Goal: Task Accomplishment & Management: Complete application form

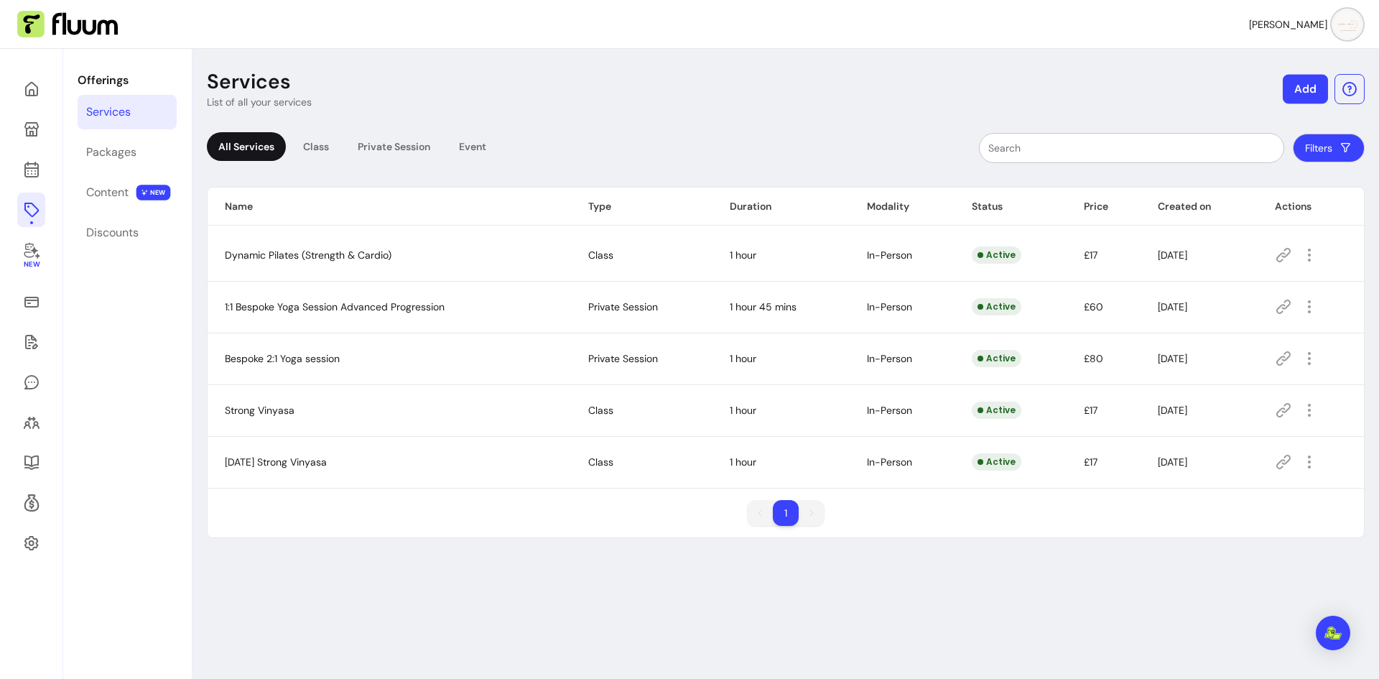
click at [1305, 98] on button "Add" at bounding box center [1305, 89] width 45 height 29
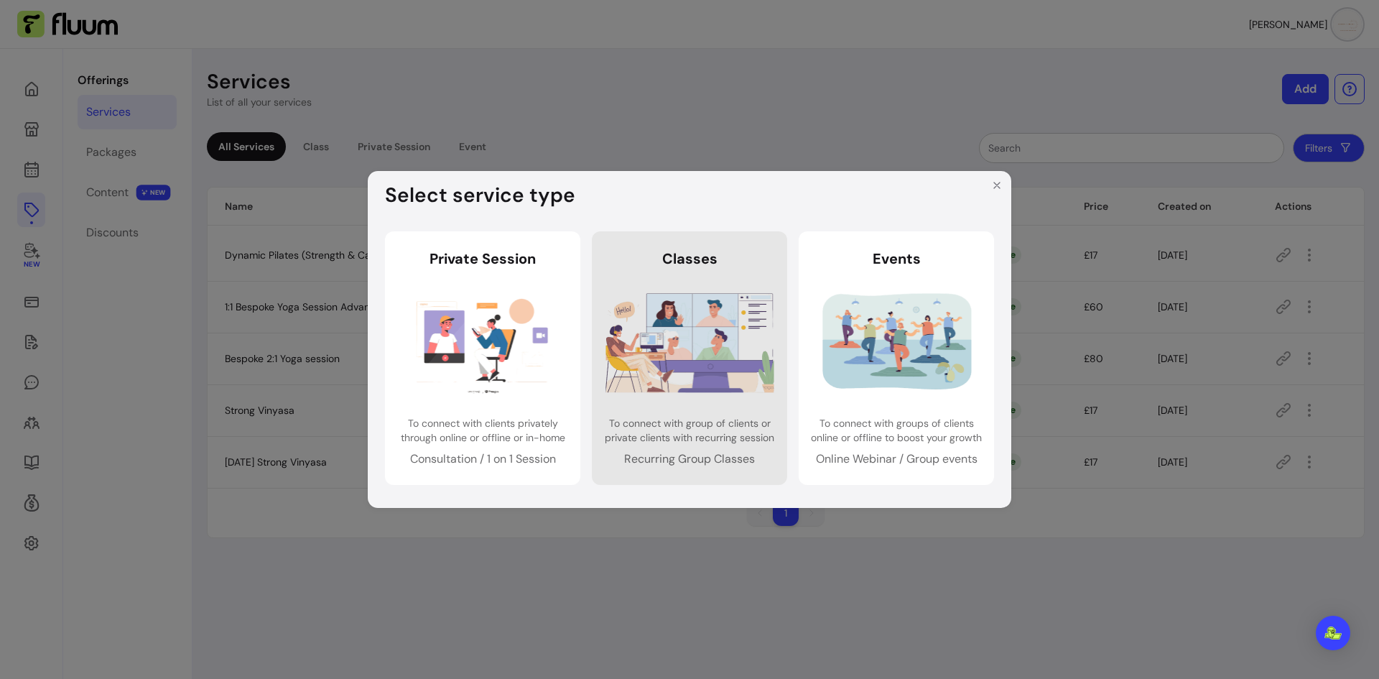
click at [703, 350] on img at bounding box center [690, 342] width 169 height 112
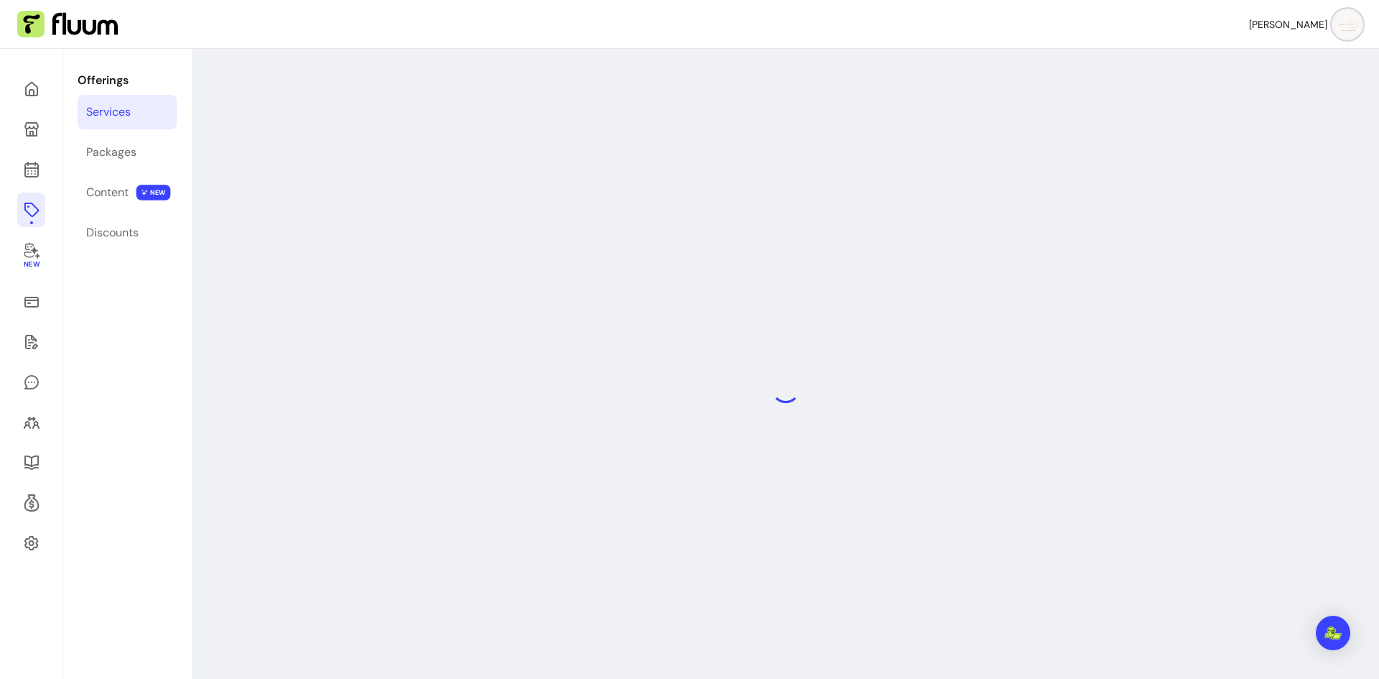
select select "***"
select select "******"
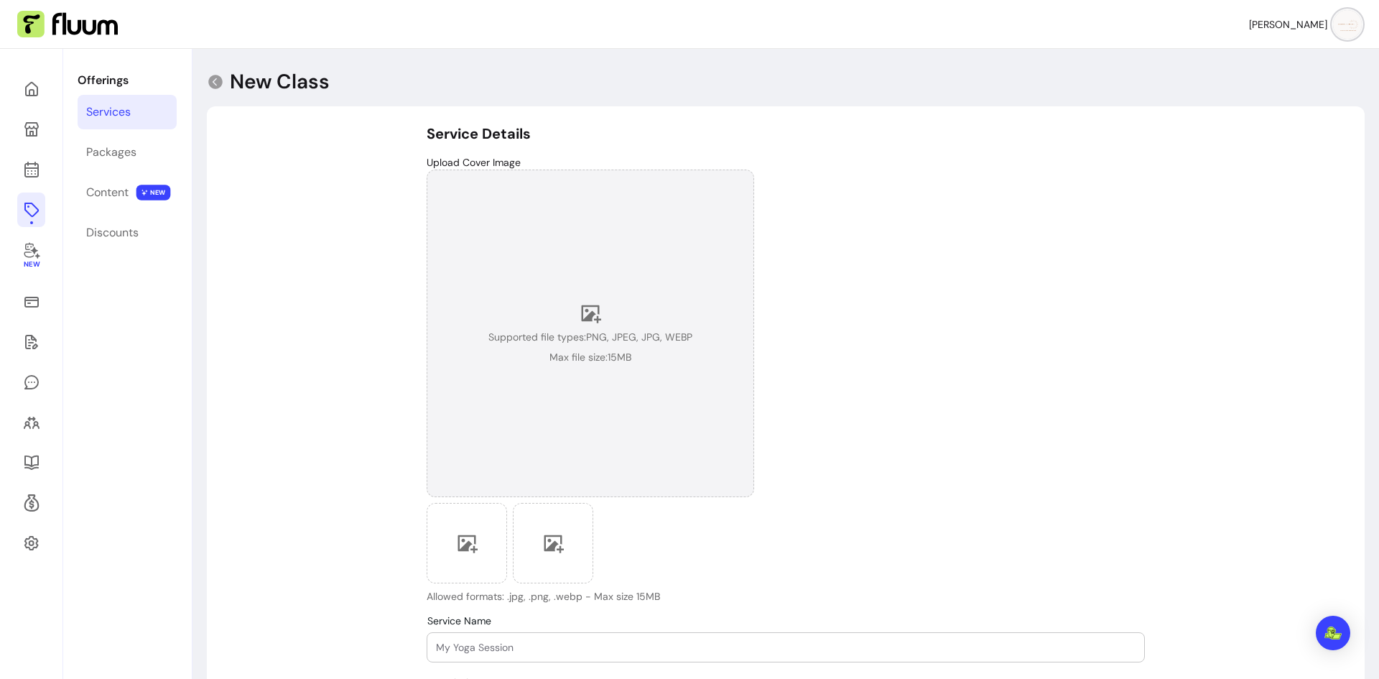
scroll to position [287, 0]
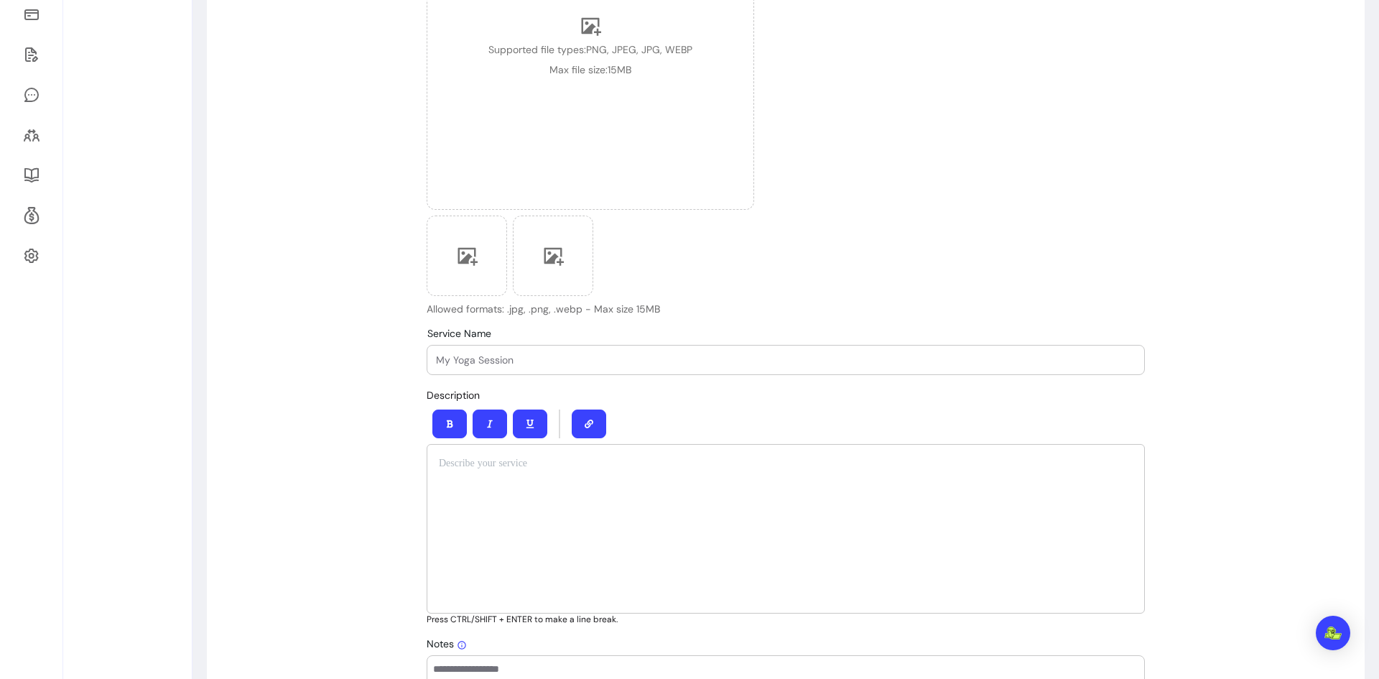
click at [539, 368] on div at bounding box center [786, 360] width 700 height 29
type input "[DATE] Dynamic Pilates"
click at [506, 496] on div at bounding box center [786, 529] width 718 height 170
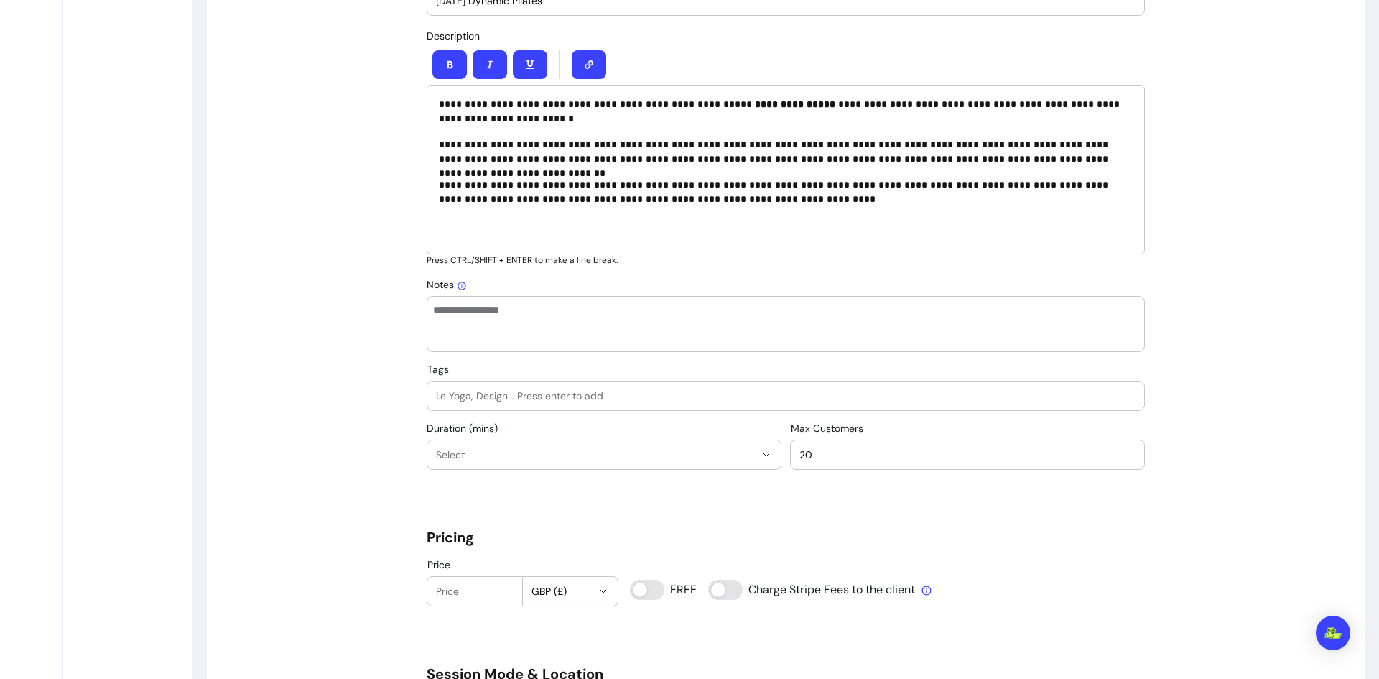
scroll to position [862, 0]
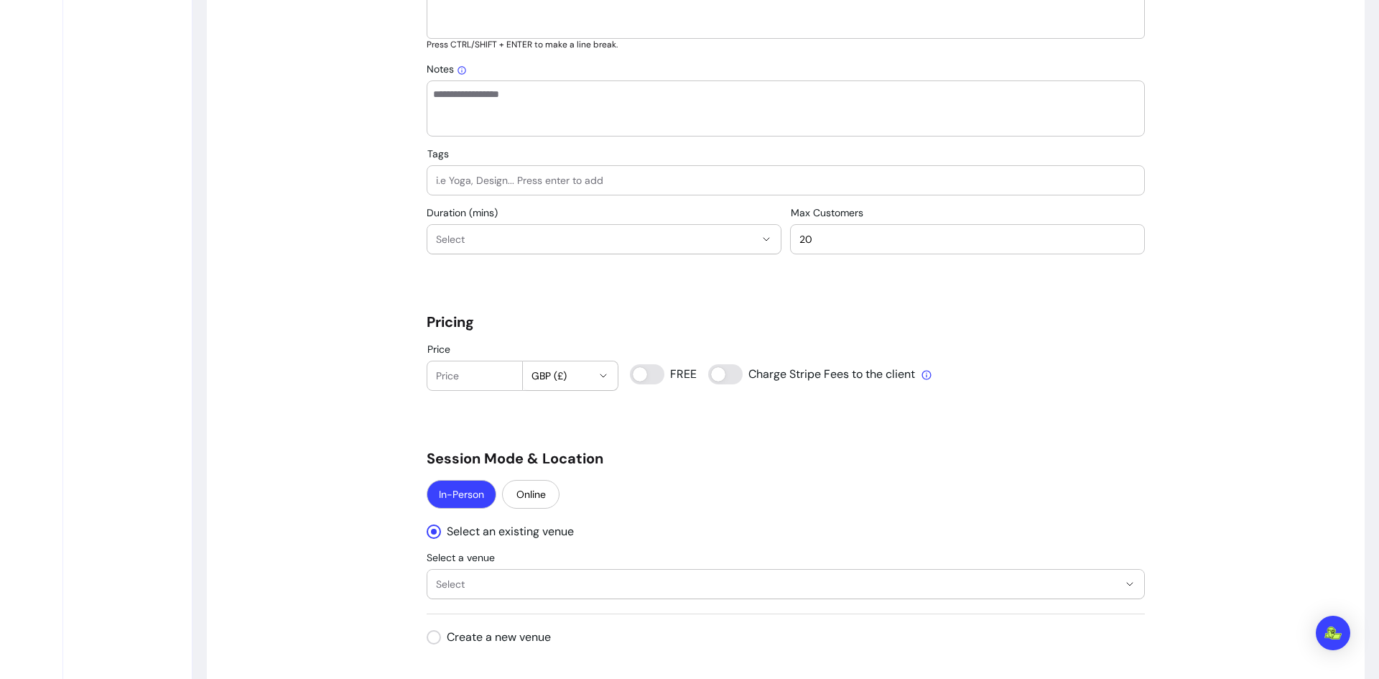
click at [524, 182] on input "Tags" at bounding box center [786, 180] width 700 height 14
type input "["
type input "p"
type input "Pilates"
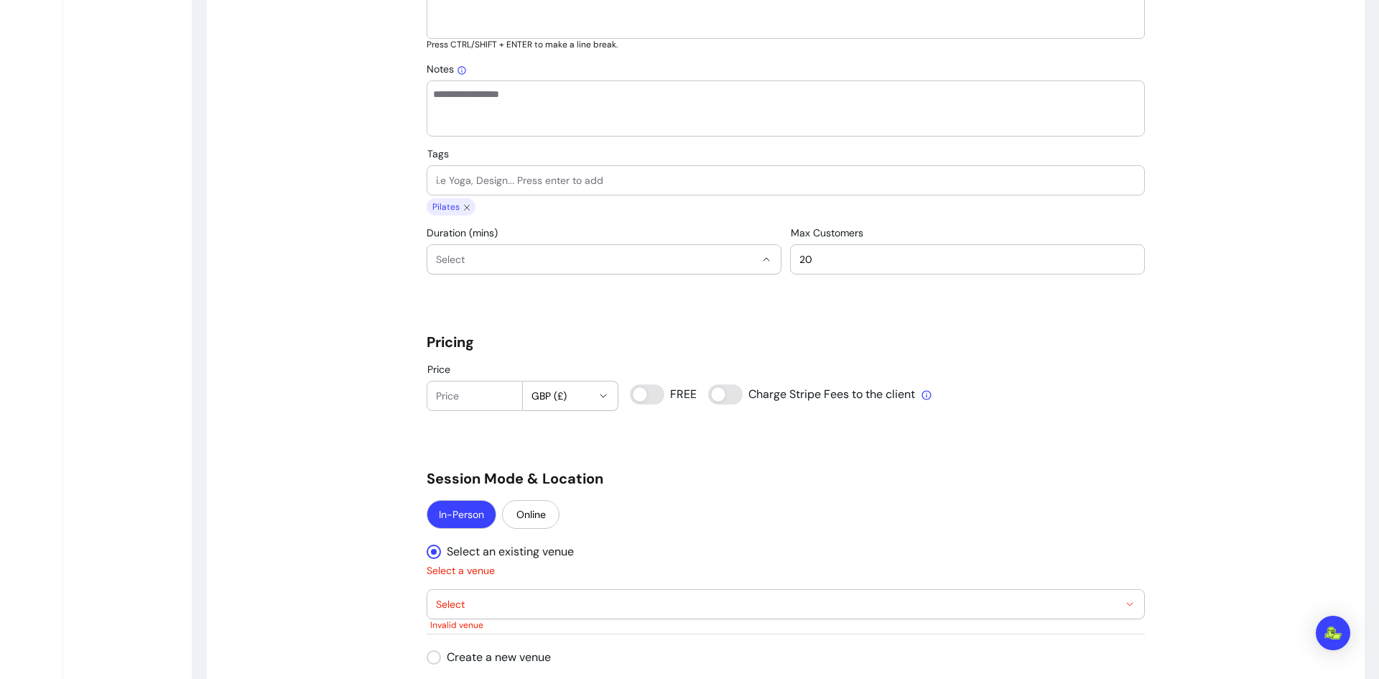
click at [594, 258] on span "Select" at bounding box center [595, 259] width 319 height 14
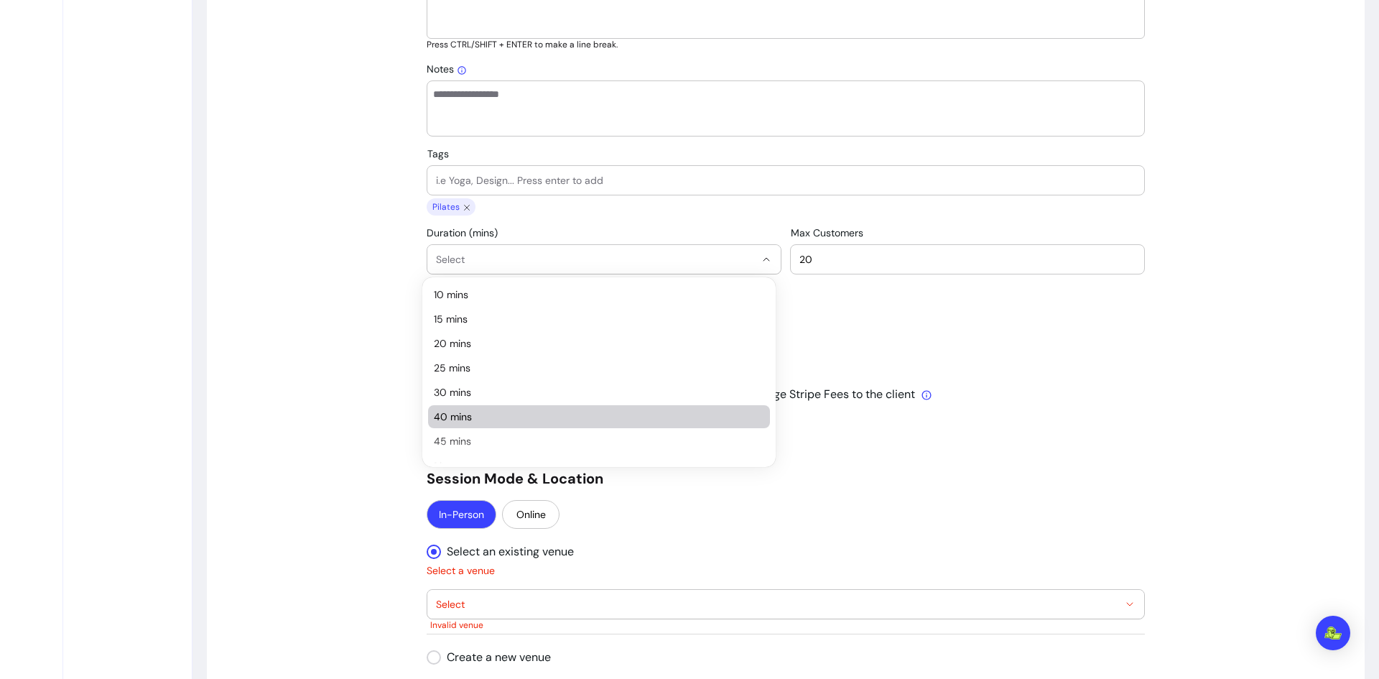
scroll to position [72, 0]
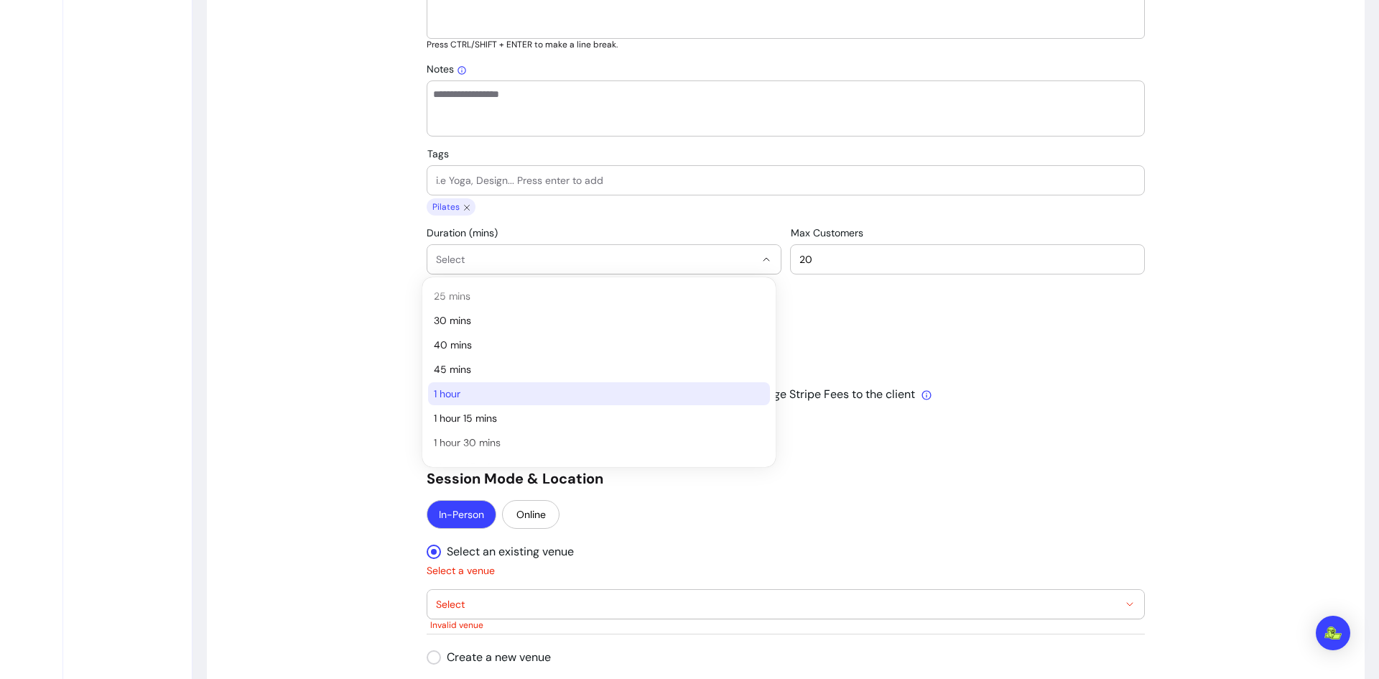
click at [502, 385] on li "1 hour" at bounding box center [599, 393] width 342 height 23
select select "**"
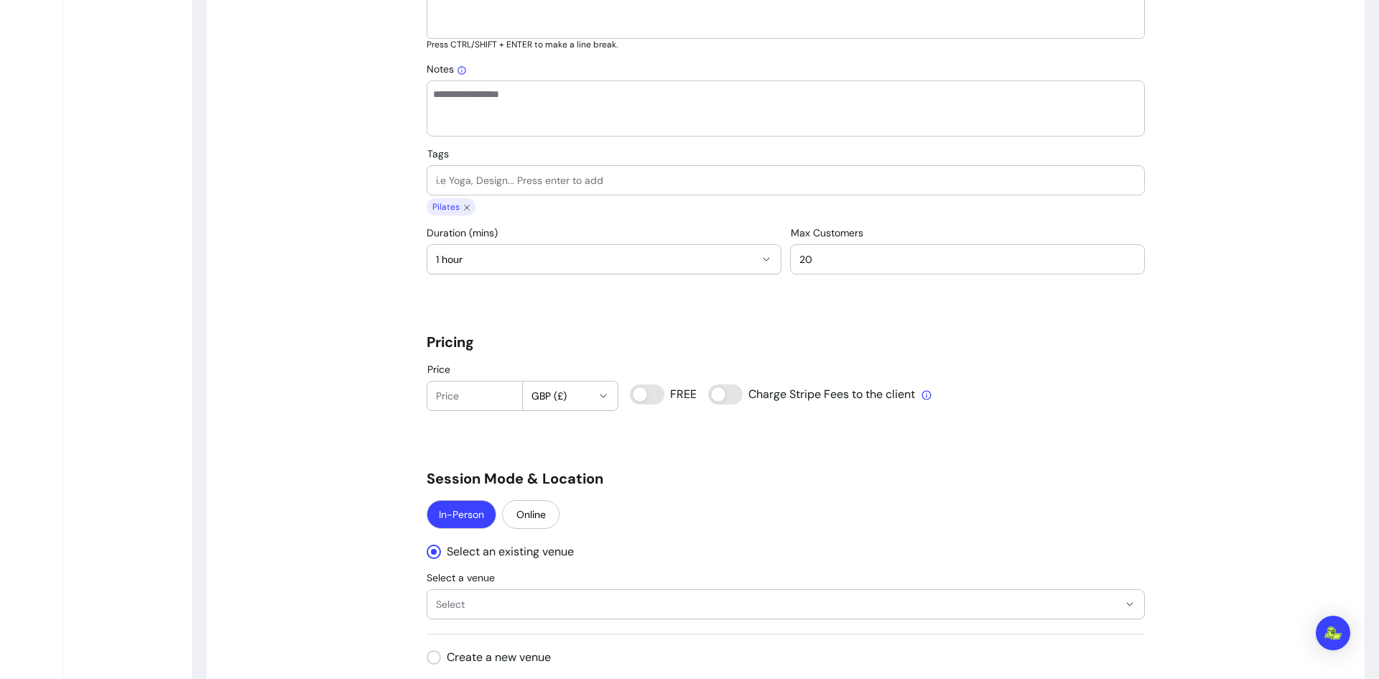
click at [869, 269] on div "20" at bounding box center [968, 259] width 336 height 29
type input "2"
type input "11"
click at [1052, 353] on div "**********" at bounding box center [786, 398] width 718 height 2272
click at [476, 399] on input "Price" at bounding box center [475, 396] width 78 height 14
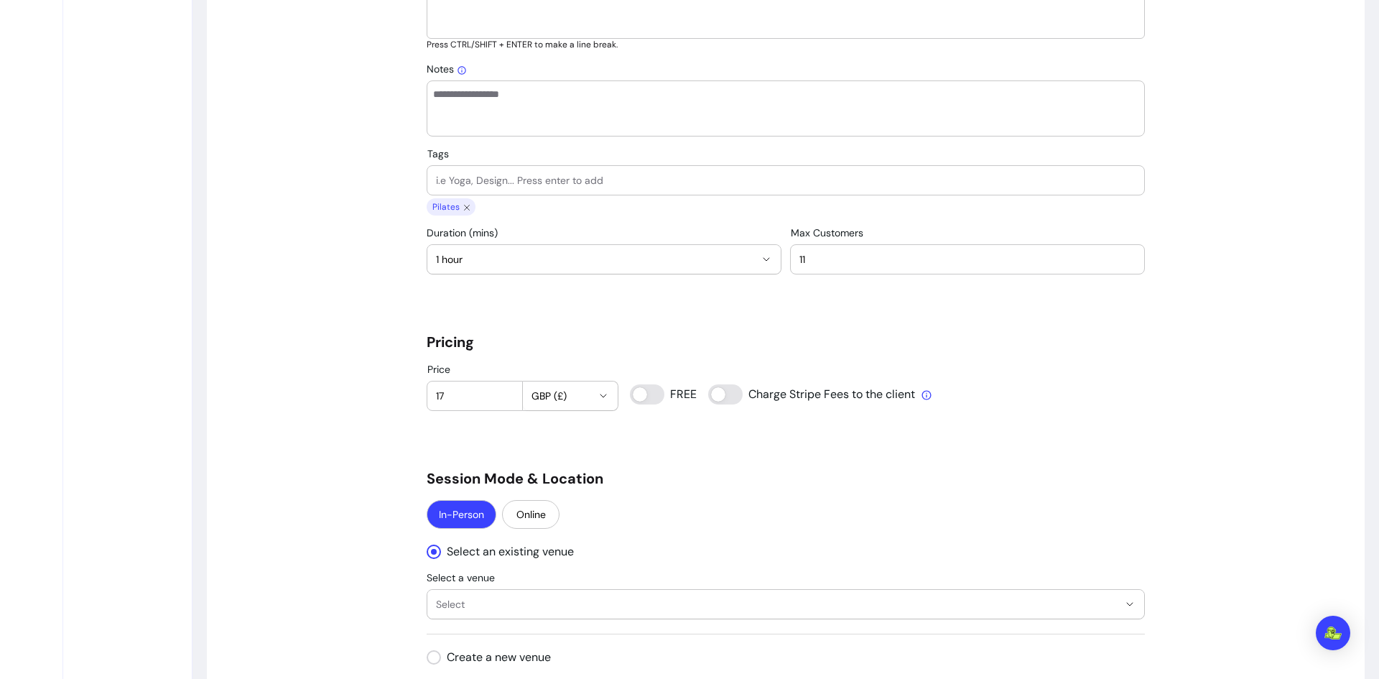
type input "17"
click at [769, 477] on h5 "Session Mode & Location" at bounding box center [786, 478] width 718 height 20
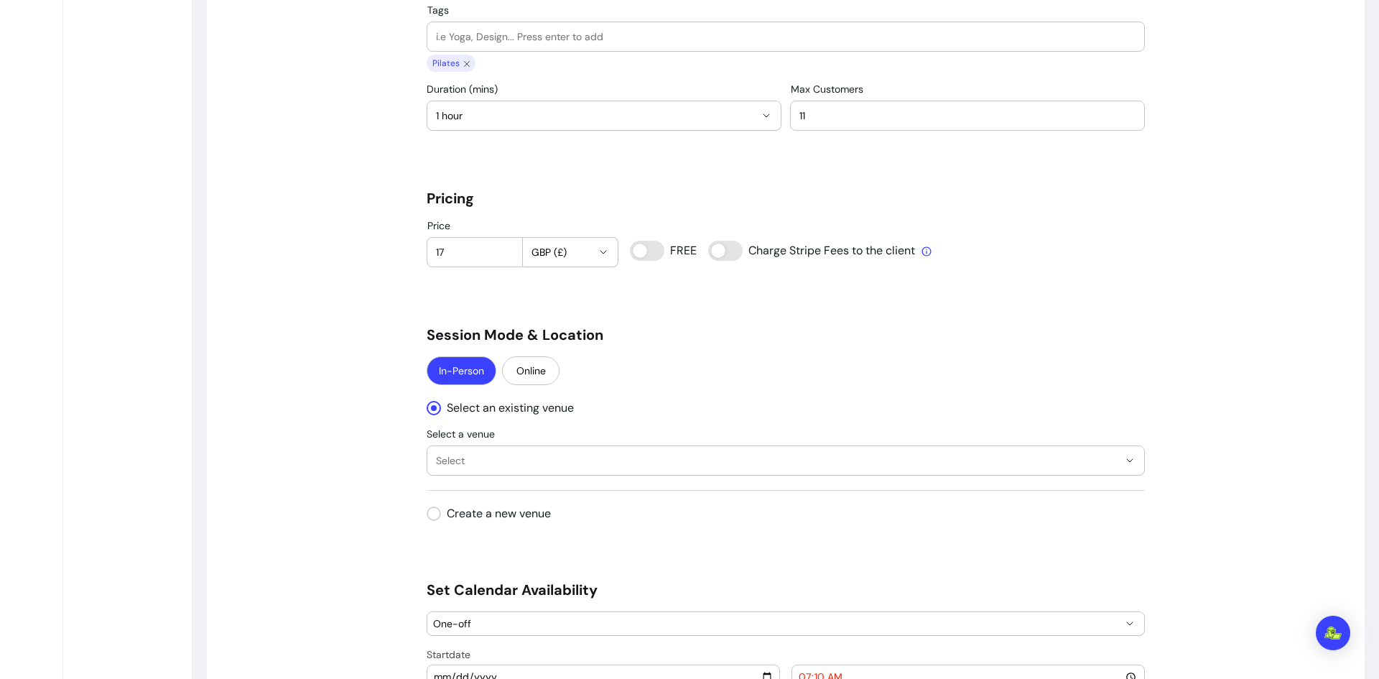
scroll to position [1078, 0]
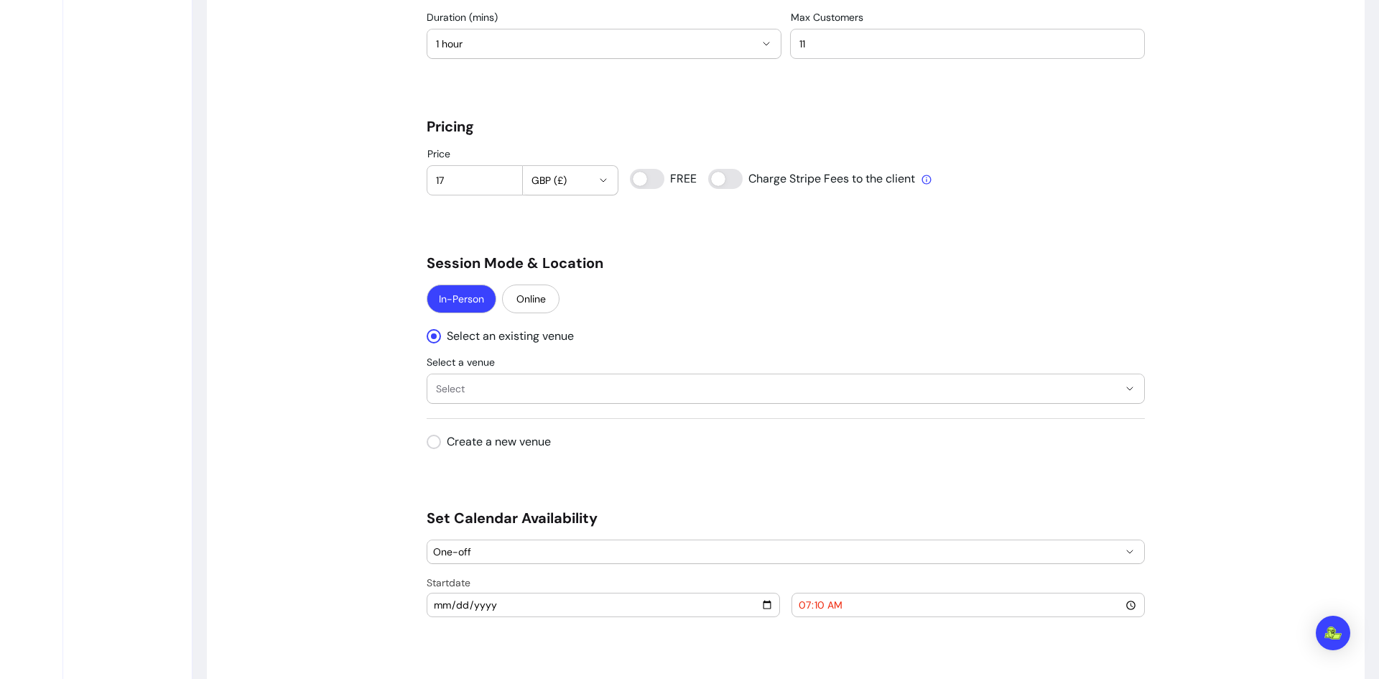
click at [475, 384] on span "Select" at bounding box center [777, 388] width 682 height 14
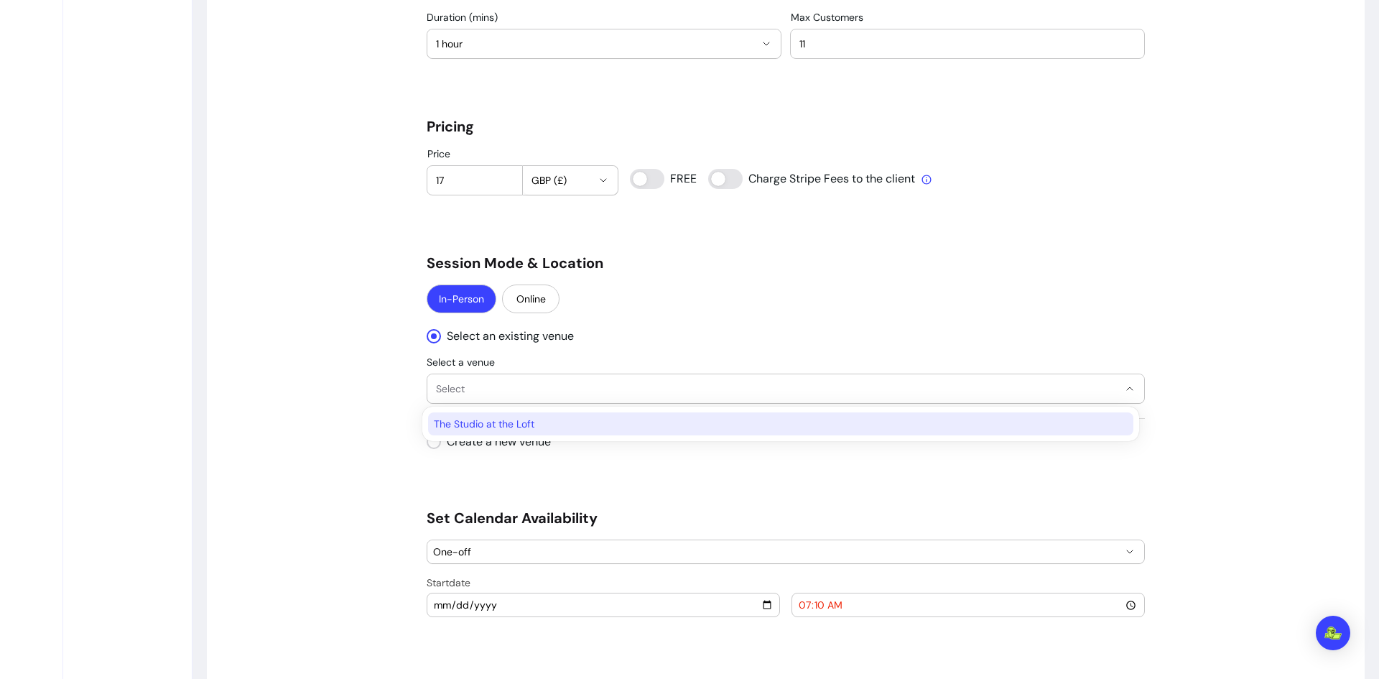
click at [495, 422] on span "The Studio at the Loft" at bounding box center [774, 424] width 680 height 14
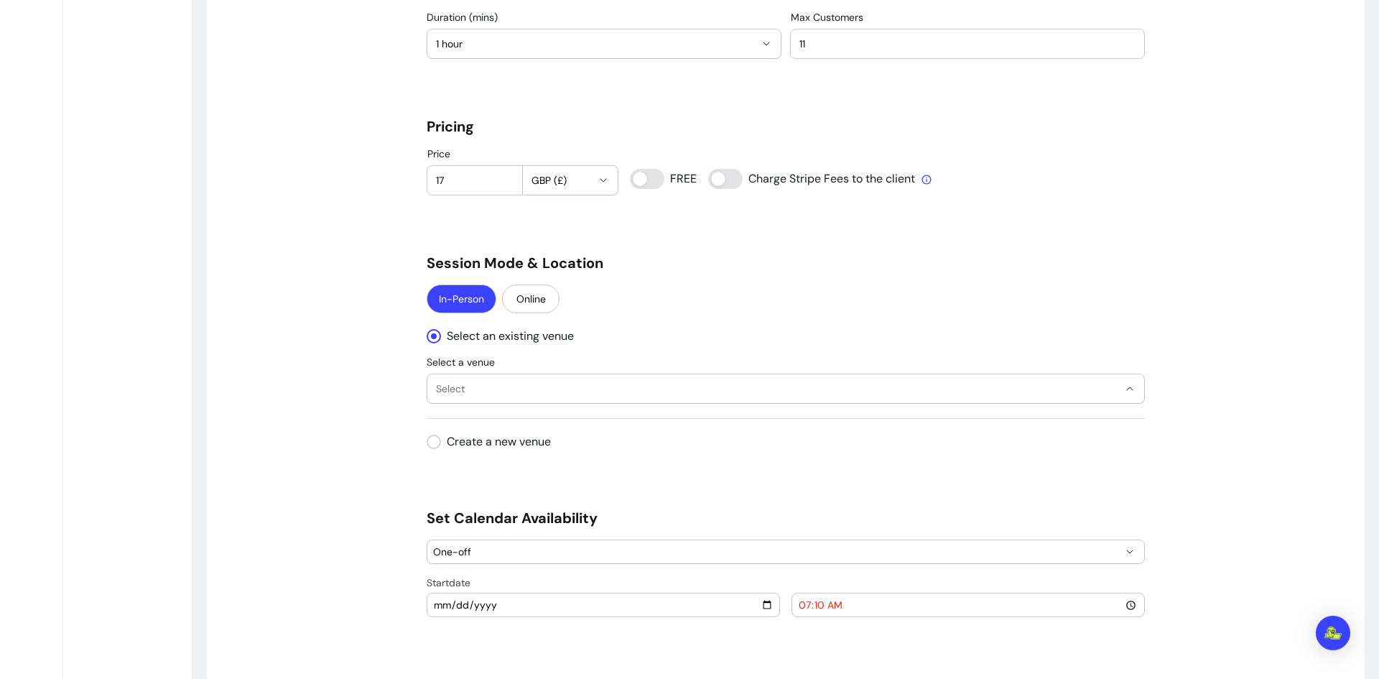
select select "**********"
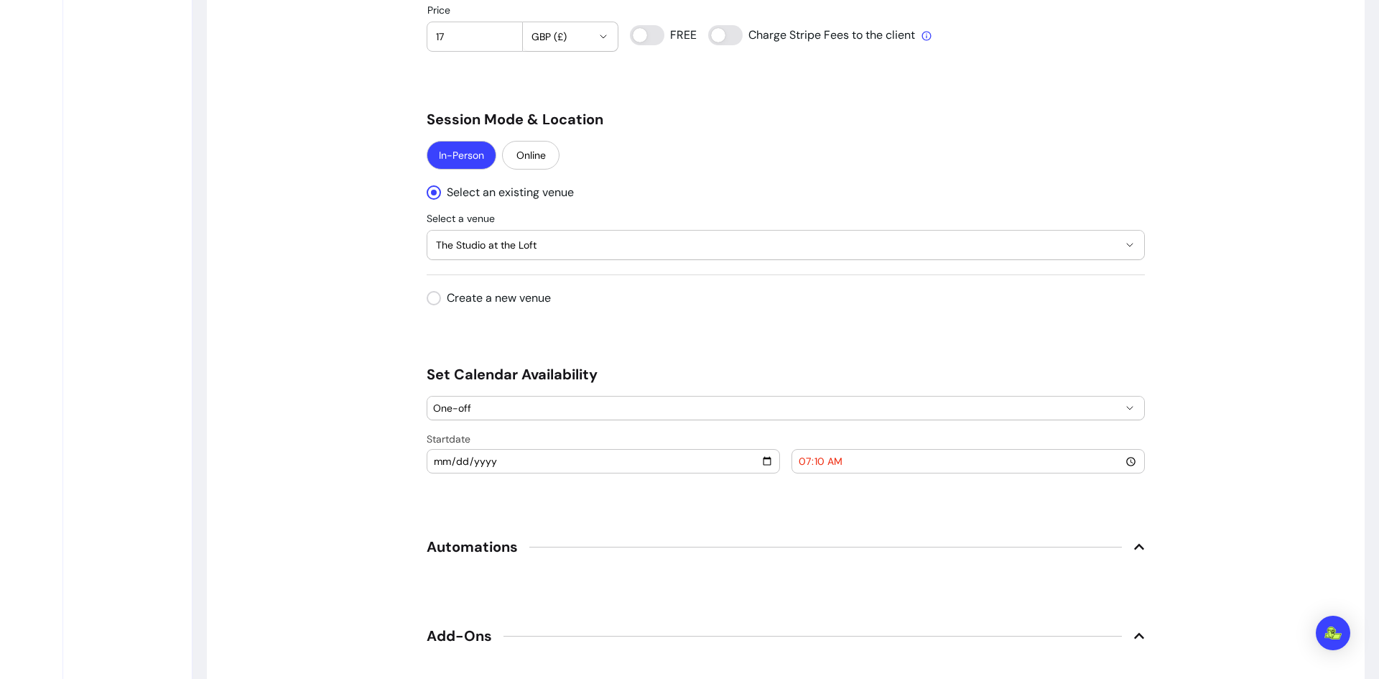
scroll to position [1365, 0]
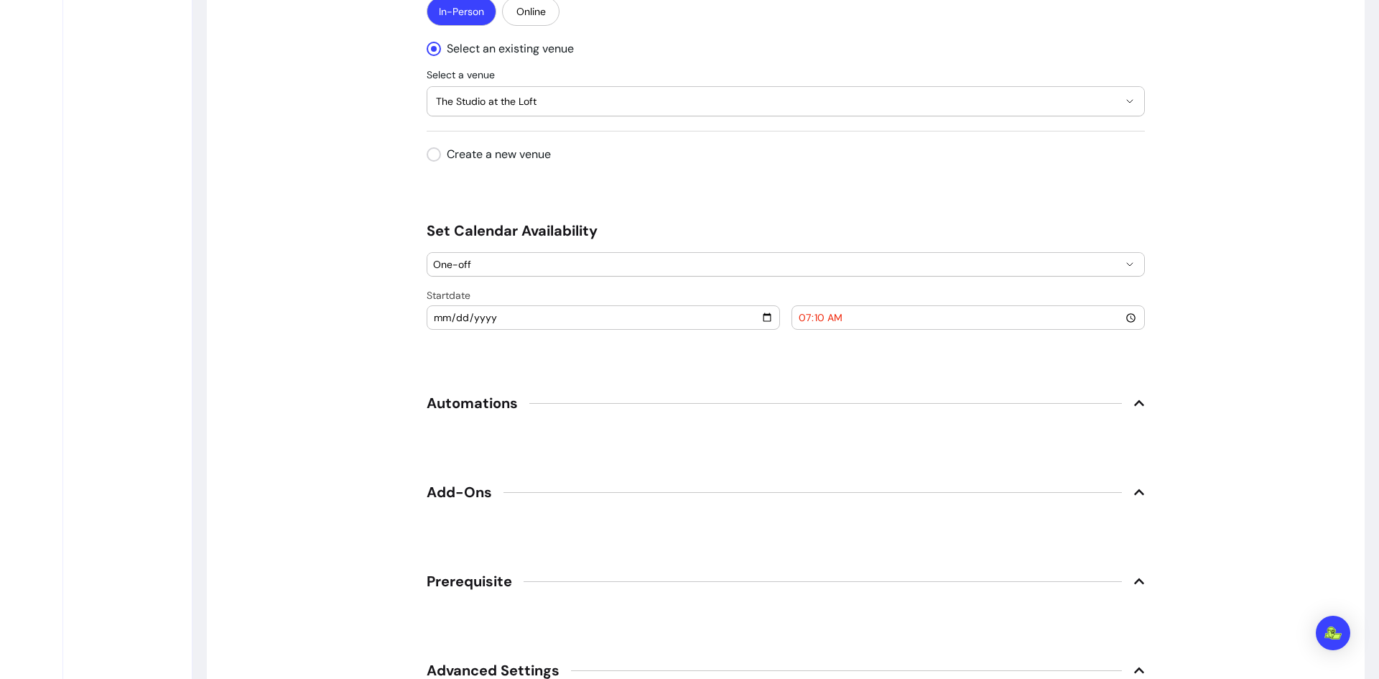
click at [760, 318] on input "[DATE]" at bounding box center [603, 318] width 341 height 16
click at [613, 272] on button "One-off" at bounding box center [785, 264] width 717 height 23
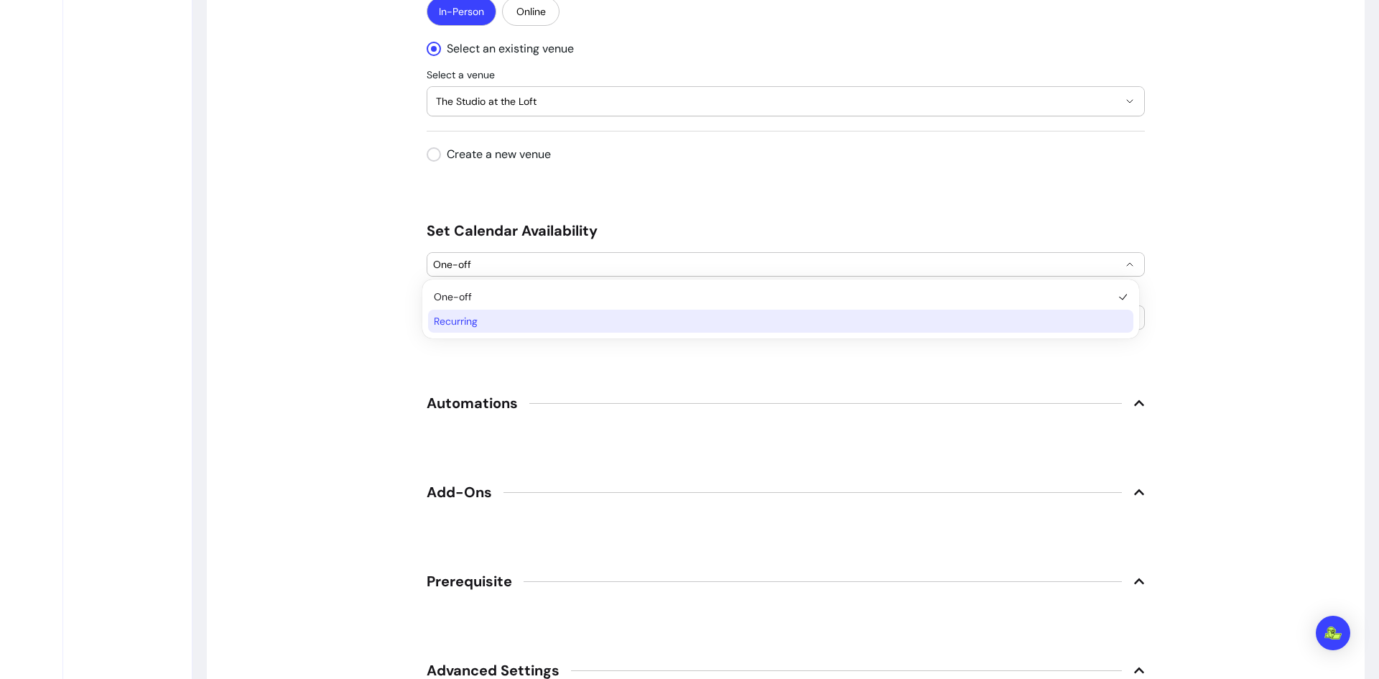
click at [573, 319] on span "Recurring" at bounding box center [774, 321] width 680 height 14
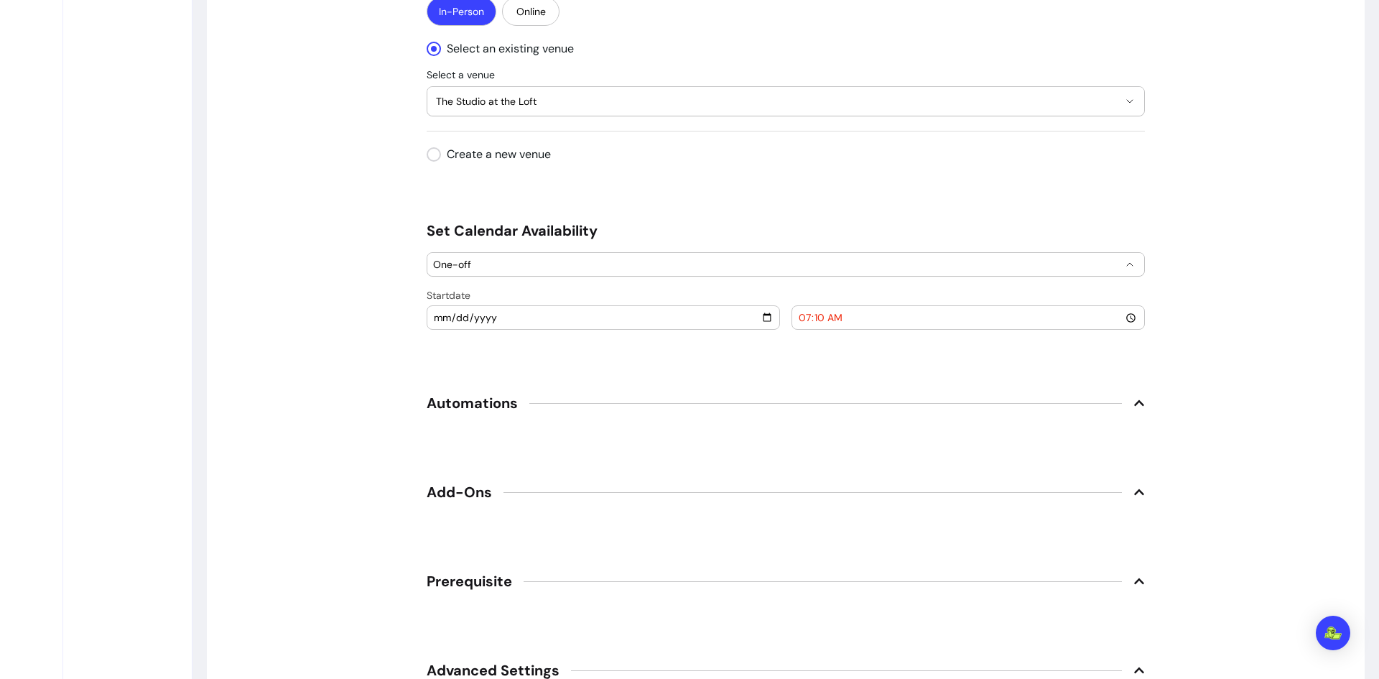
select select "*********"
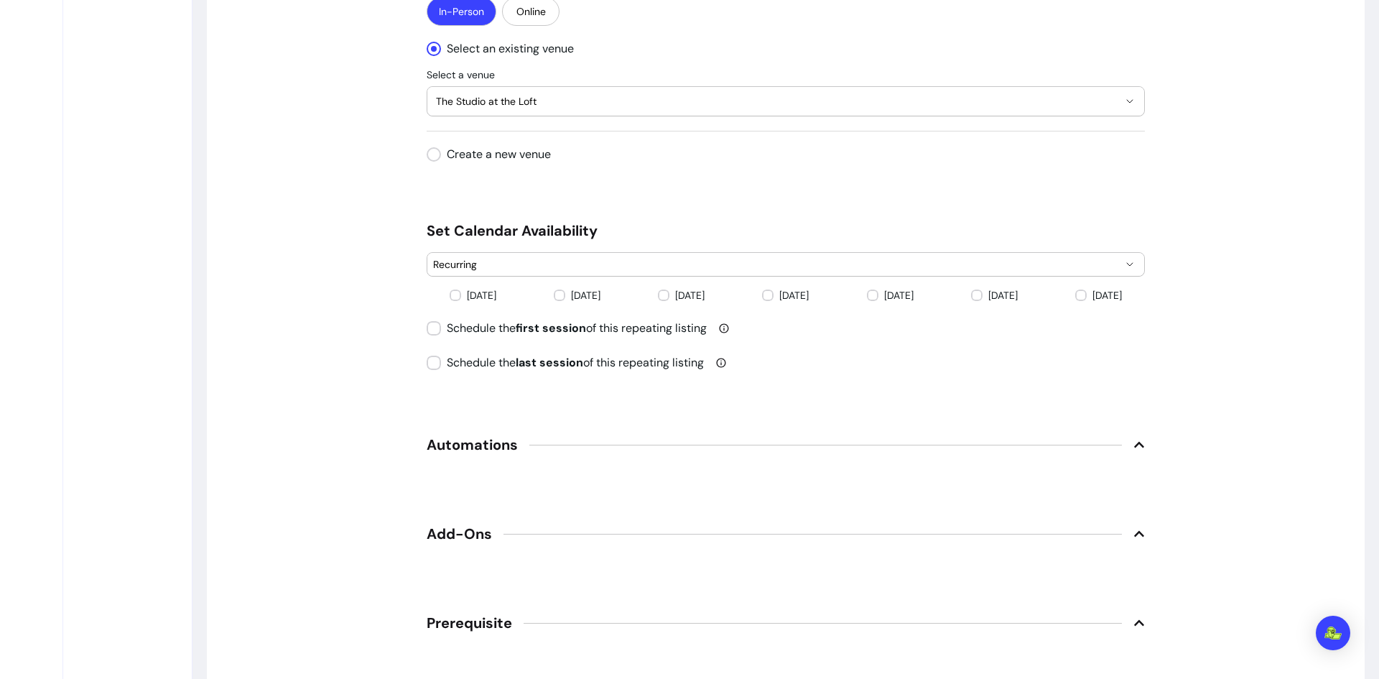
click at [476, 445] on span "Automations" at bounding box center [472, 445] width 91 height 20
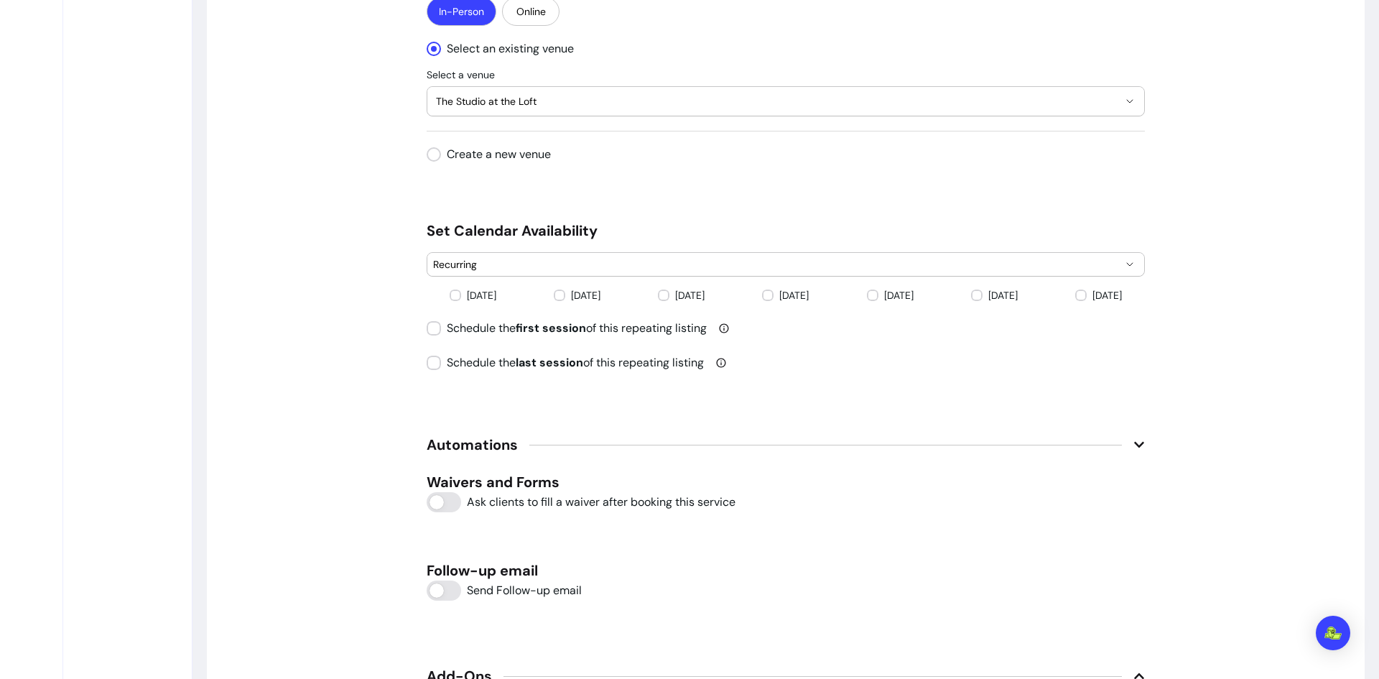
click at [476, 445] on span "Automations" at bounding box center [472, 445] width 91 height 20
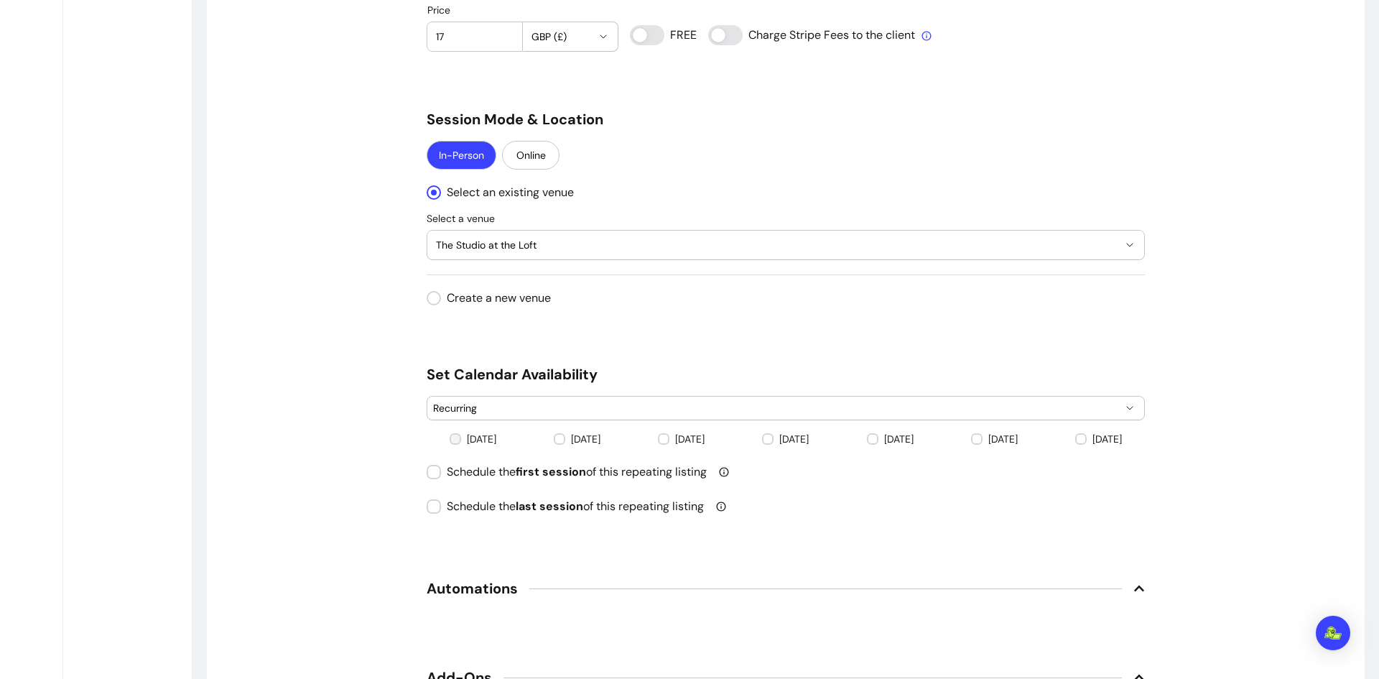
scroll to position [1293, 0]
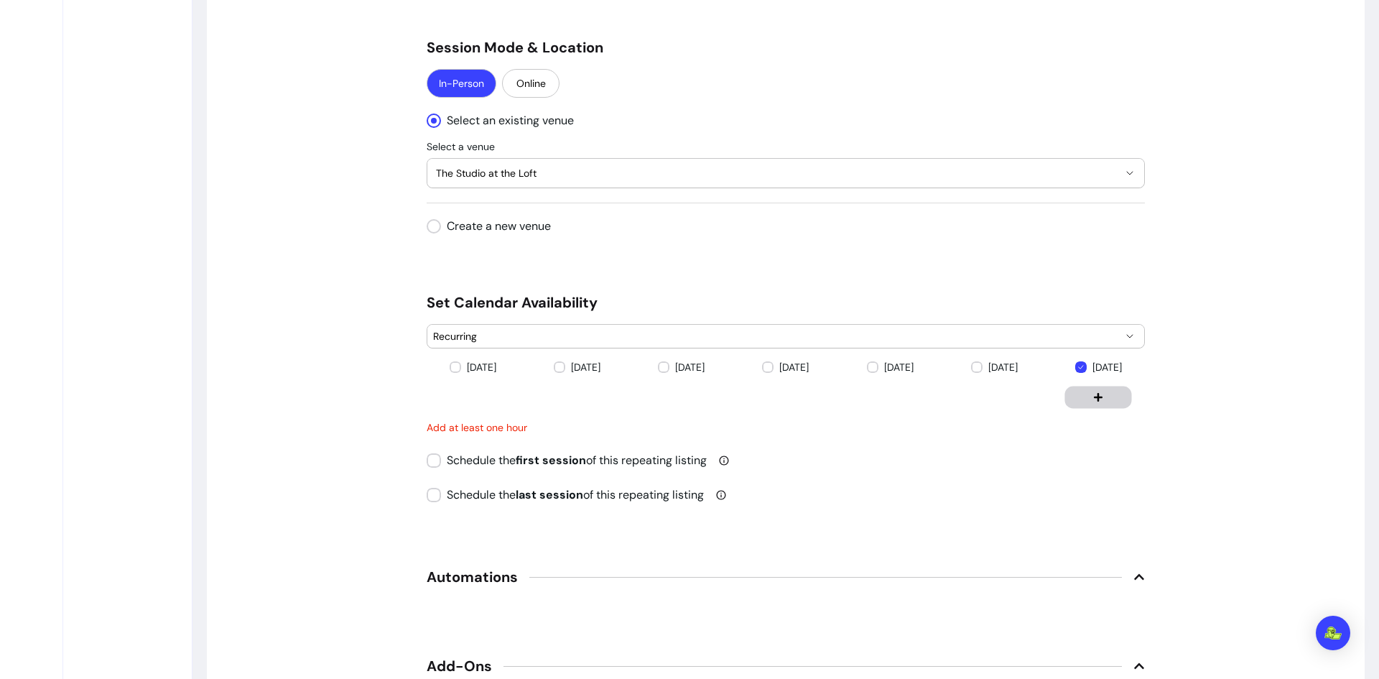
click at [1102, 405] on button "button" at bounding box center [1098, 397] width 67 height 22
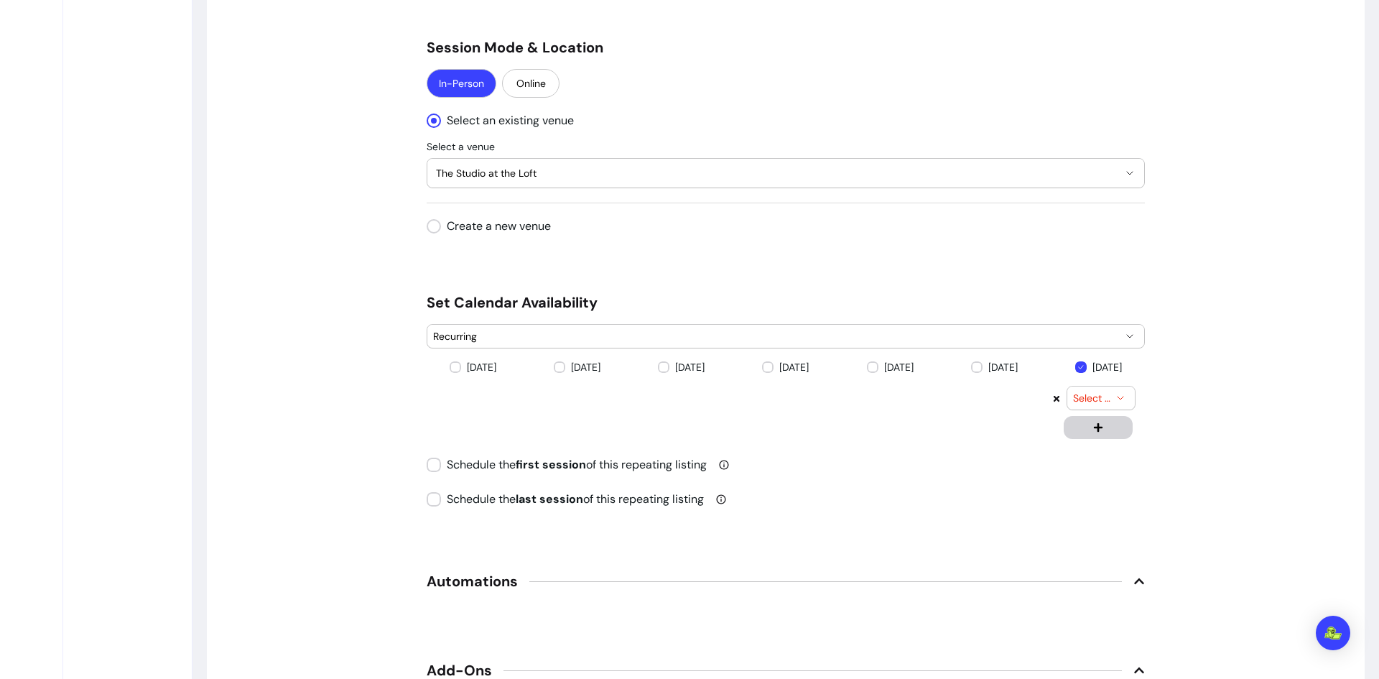
click at [1117, 397] on icon "button" at bounding box center [1120, 397] width 11 height 11
click at [1088, 586] on span "08:00" at bounding box center [1088, 580] width 30 height 14
select select "*****"
click at [1228, 478] on div "**********" at bounding box center [786, 19] width 1158 height 2413
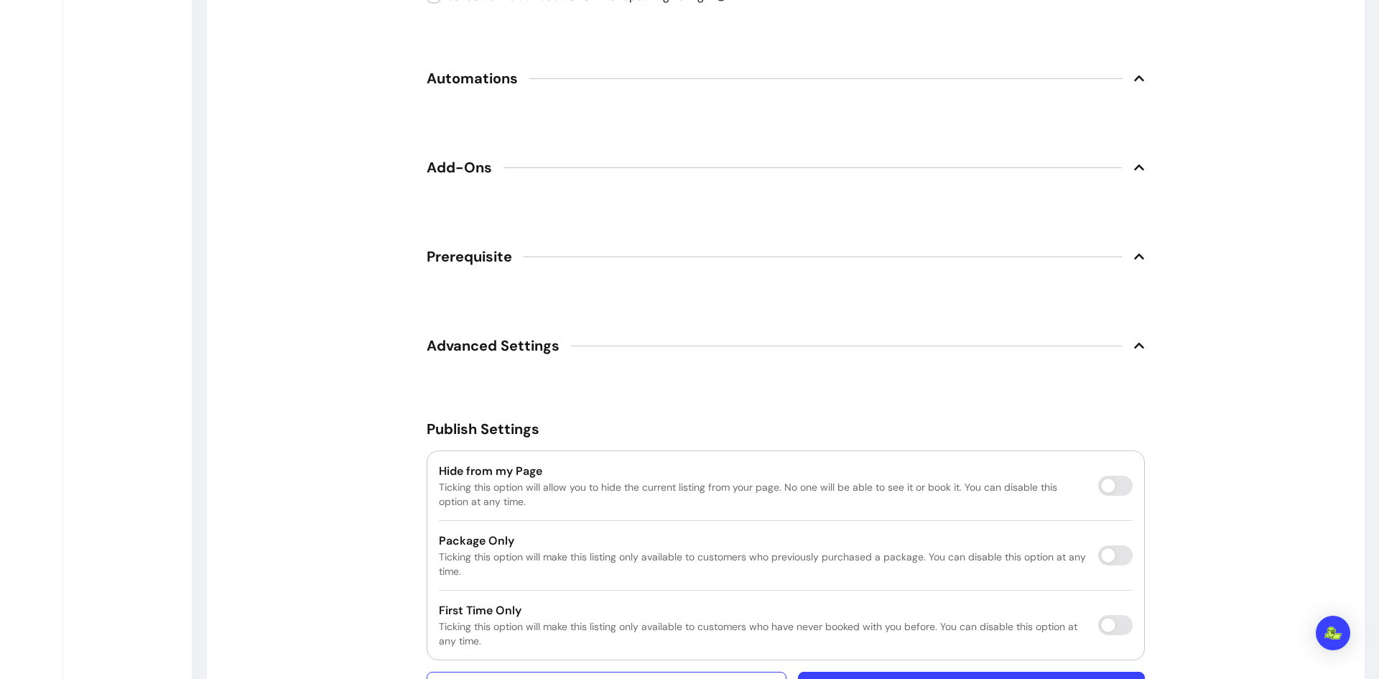
scroll to position [1861, 0]
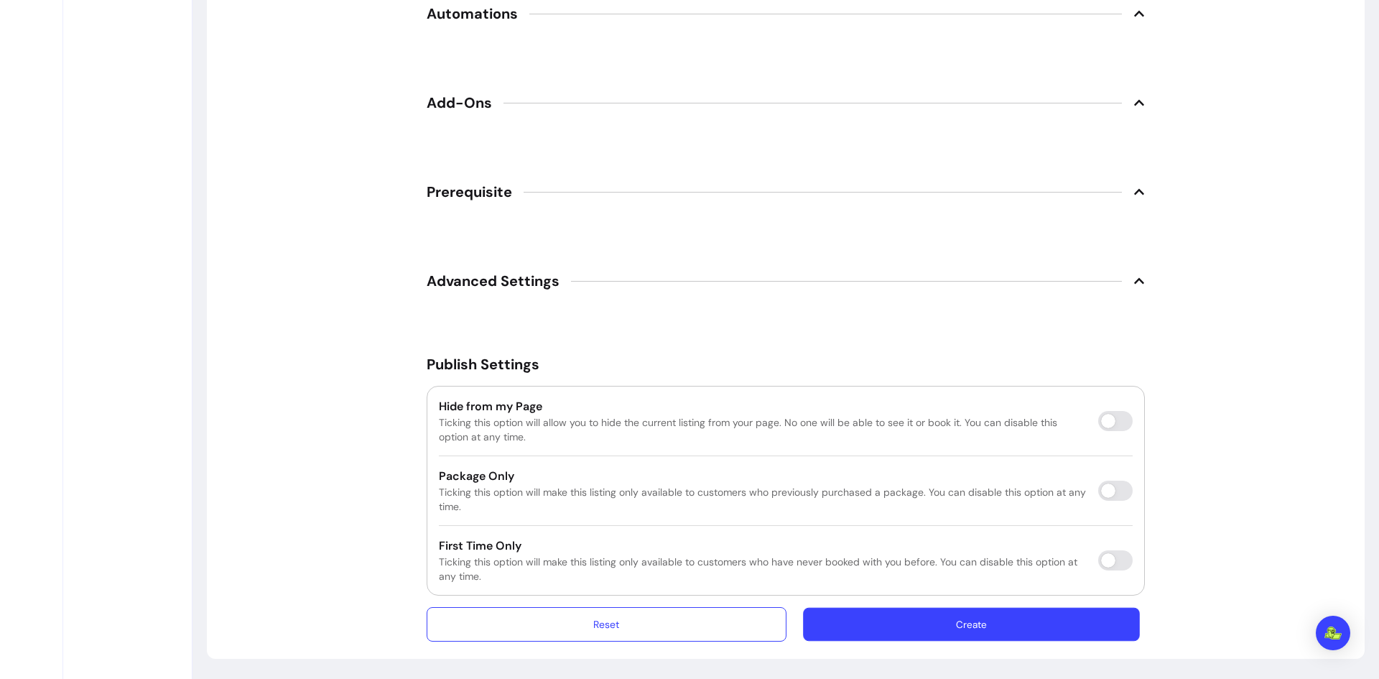
click at [1038, 626] on button "Create" at bounding box center [971, 625] width 337 height 34
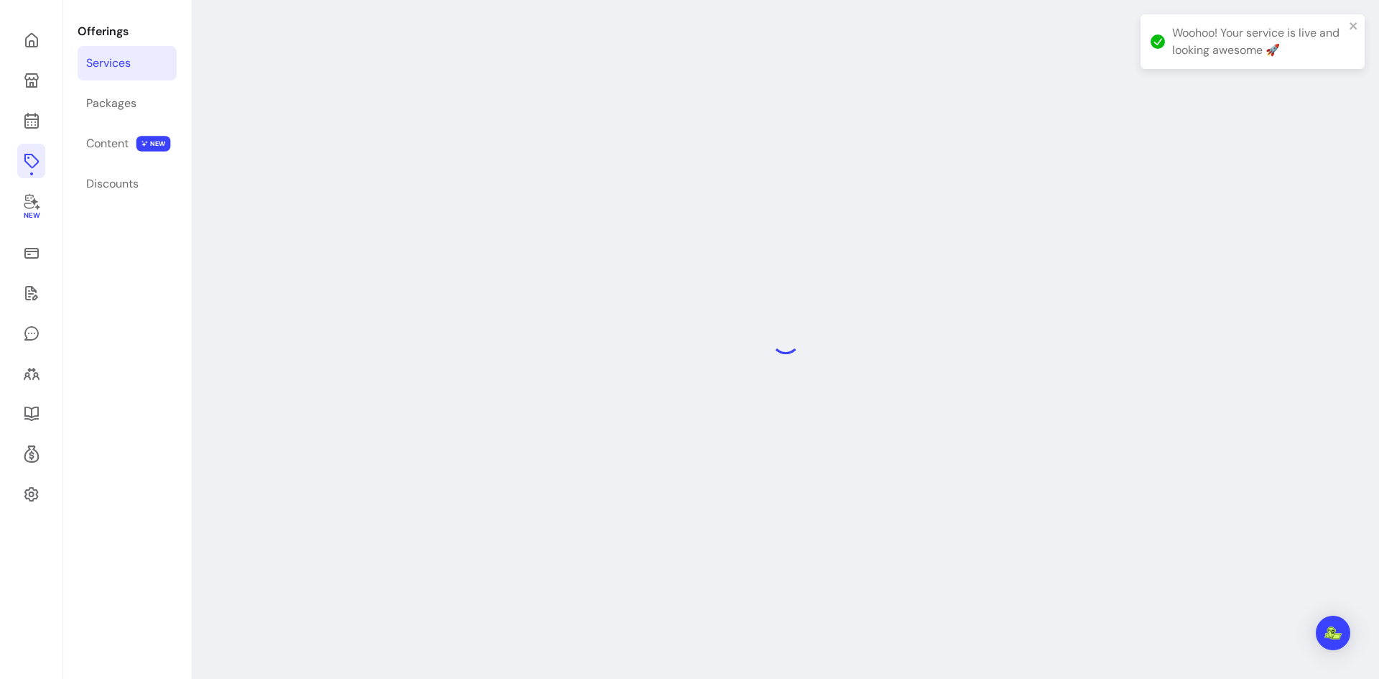
scroll to position [49, 0]
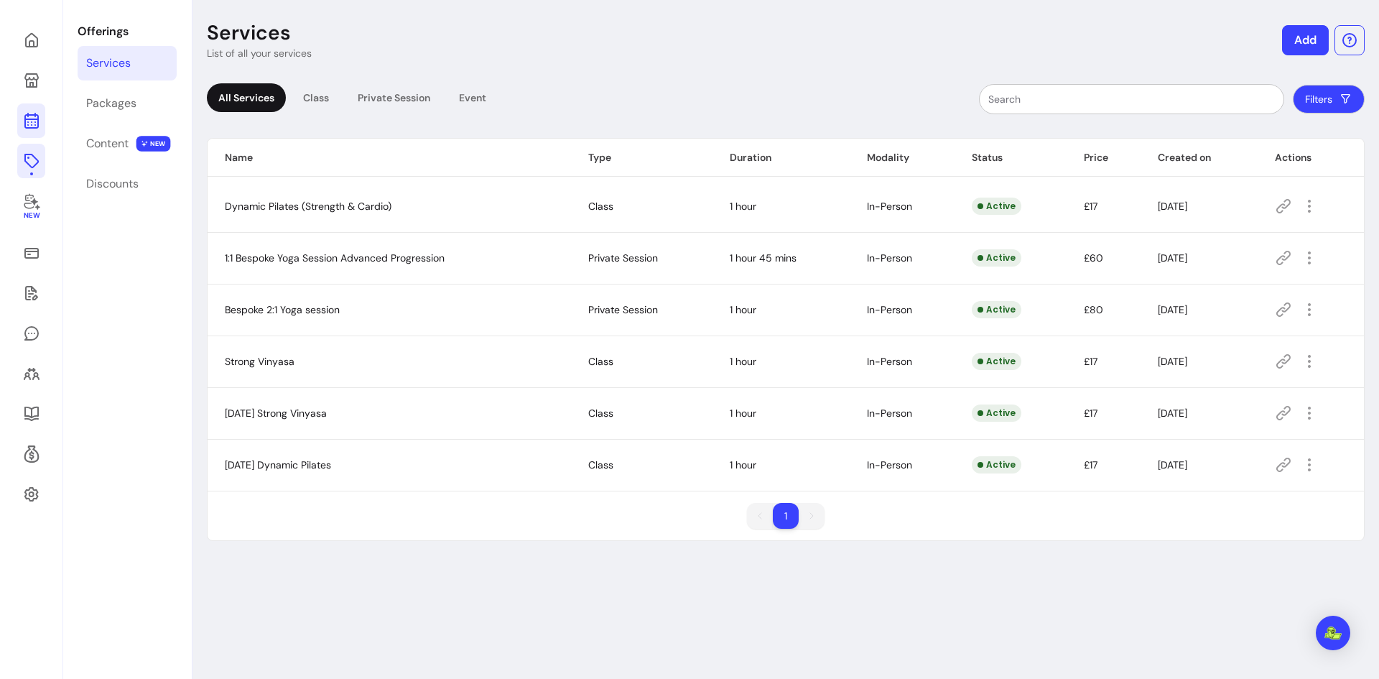
click at [41, 125] on link at bounding box center [31, 120] width 28 height 34
